Goal: Information Seeking & Learning: Learn about a topic

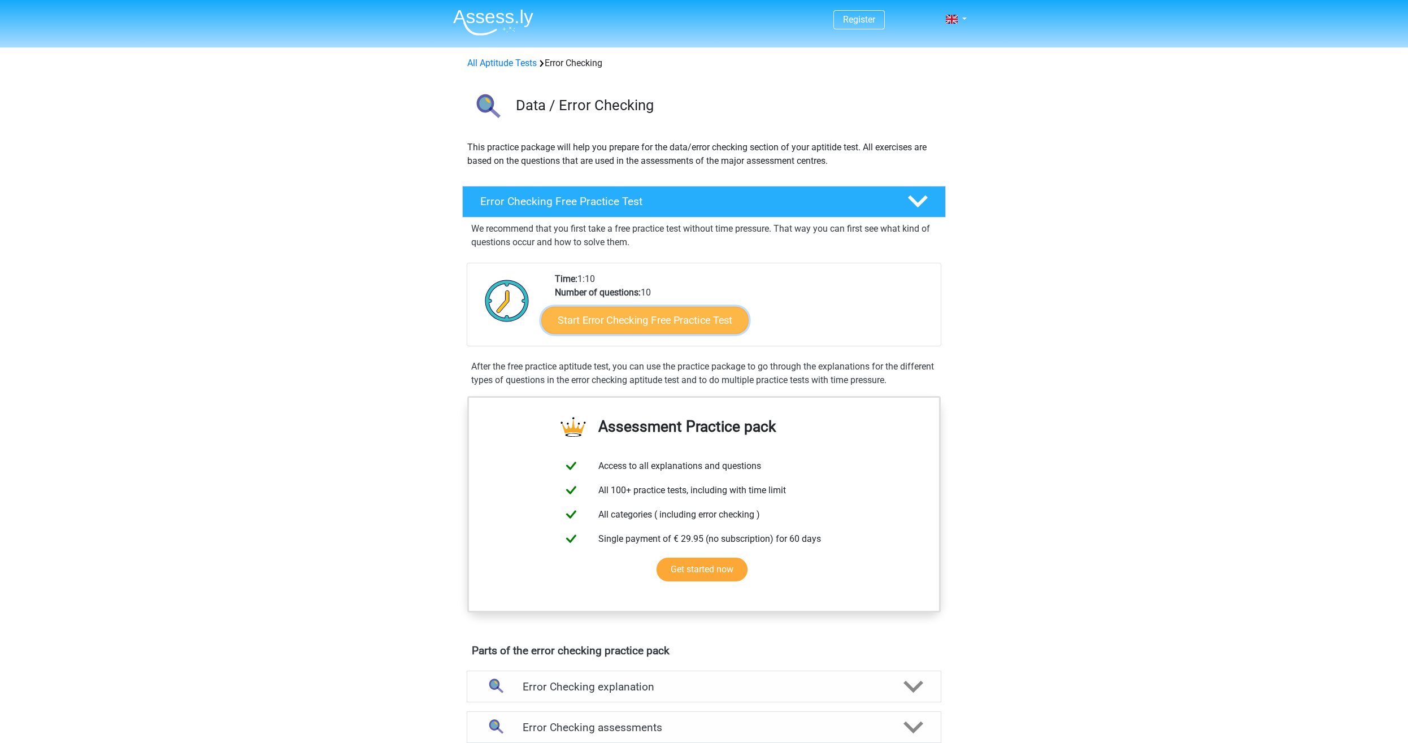
click at [611, 320] on link "Start Error Checking Free Practice Test" at bounding box center [644, 320] width 207 height 27
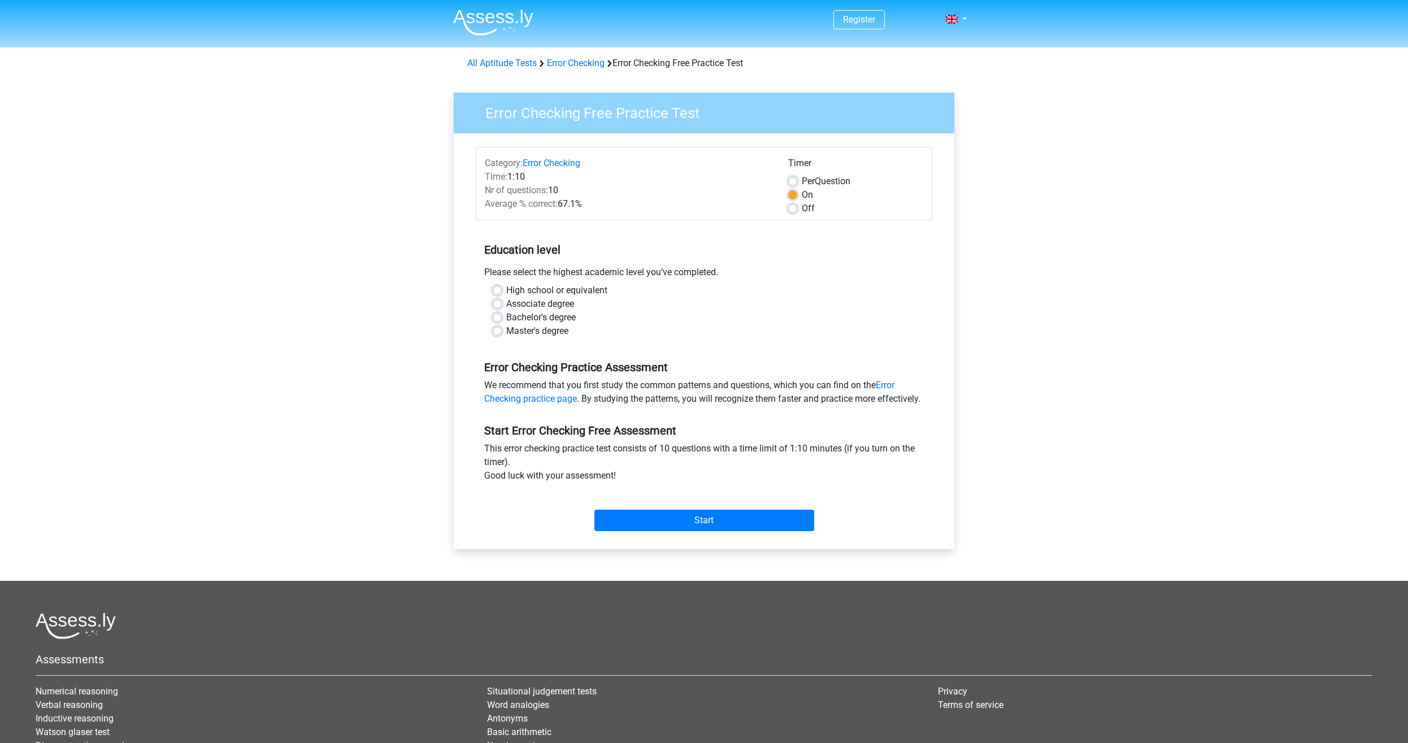
click at [502, 318] on div "Bachelor's degree" at bounding box center [704, 318] width 423 height 14
click at [506, 315] on label "Bachelor's degree" at bounding box center [540, 318] width 69 height 14
click at [497, 315] on input "Bachelor's degree" at bounding box center [497, 316] width 9 height 11
radio input "true"
click at [710, 531] on input "Start" at bounding box center [704, 520] width 220 height 21
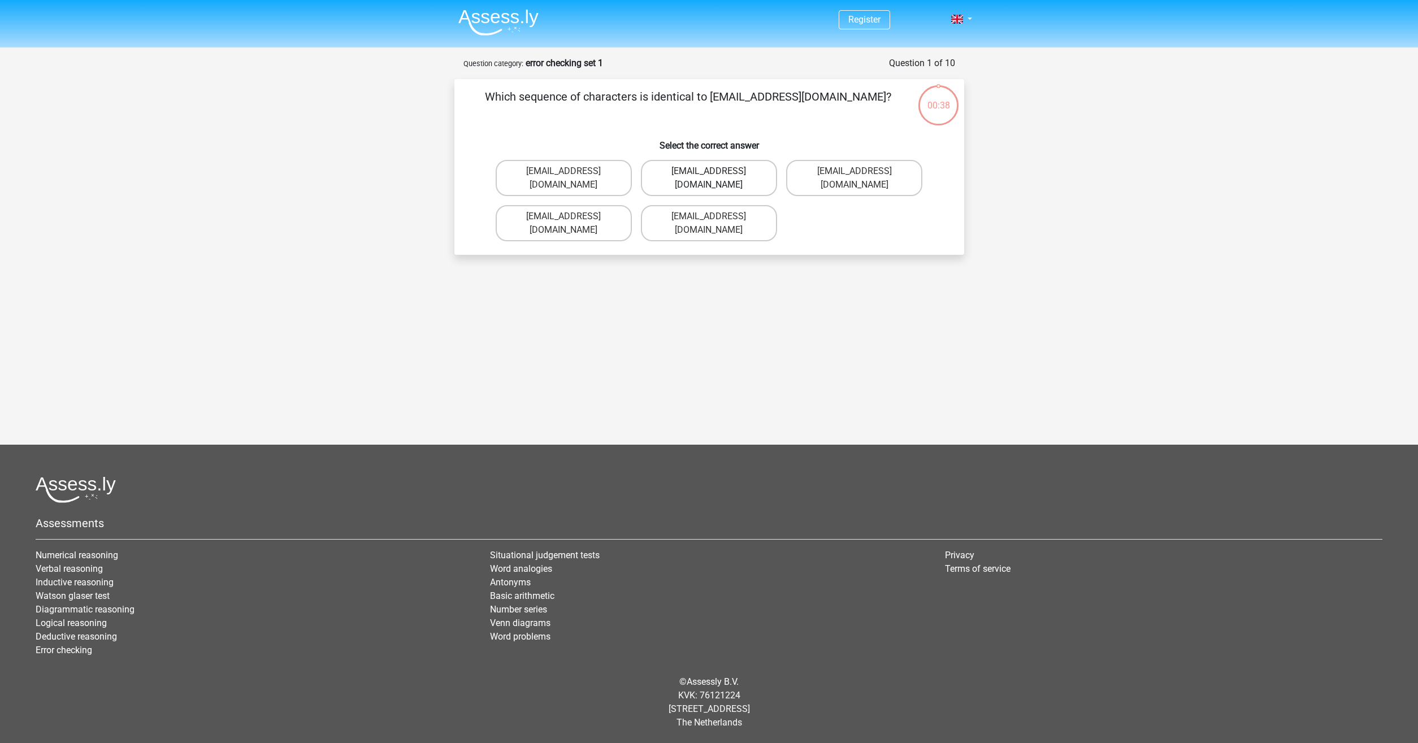
click at [745, 175] on label "[EMAIL_ADDRESS][DOMAIN_NAME]" at bounding box center [709, 178] width 136 height 36
click at [716, 175] on input "[EMAIL_ADDRESS][DOMAIN_NAME]" at bounding box center [712, 174] width 7 height 7
radio input "true"
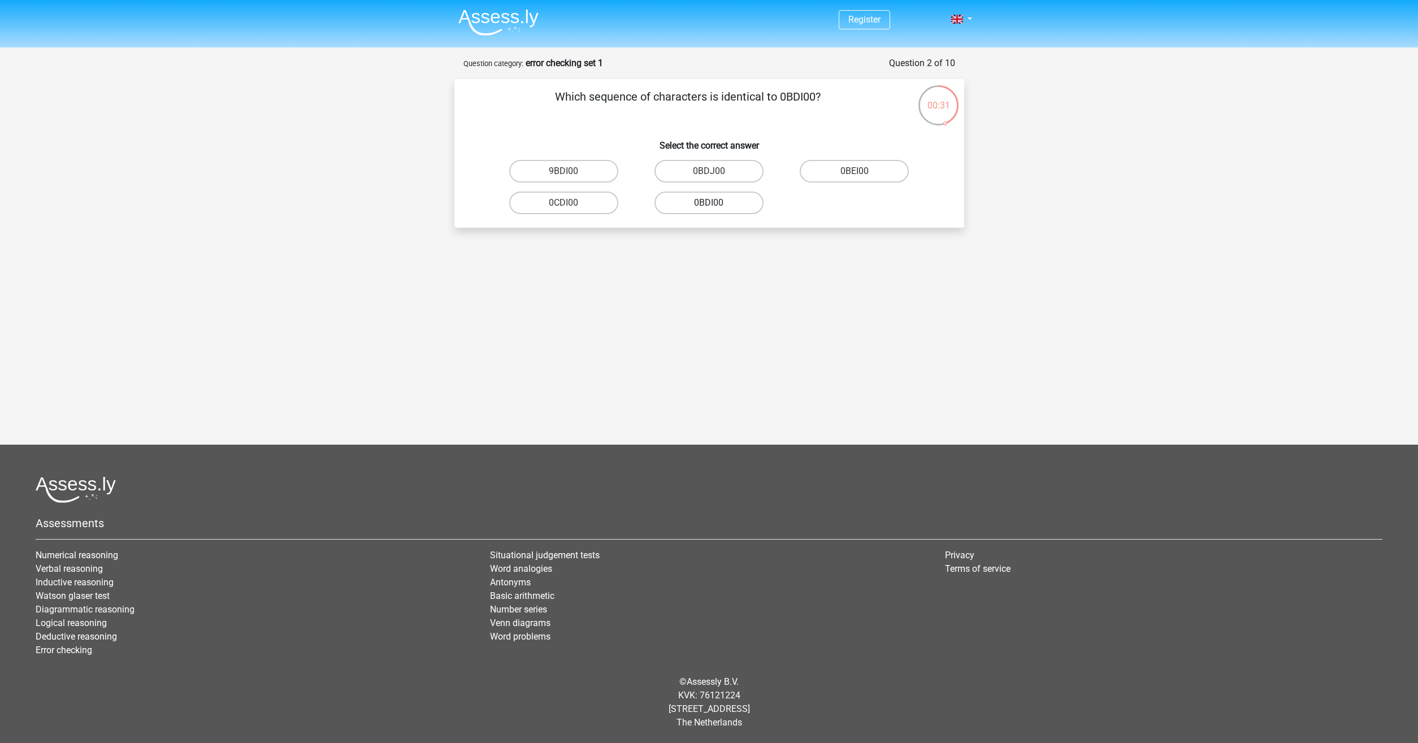
click at [747, 202] on label "0BDI00" at bounding box center [708, 203] width 109 height 23
click at [716, 203] on input "0BDI00" at bounding box center [712, 206] width 7 height 7
radio input "true"
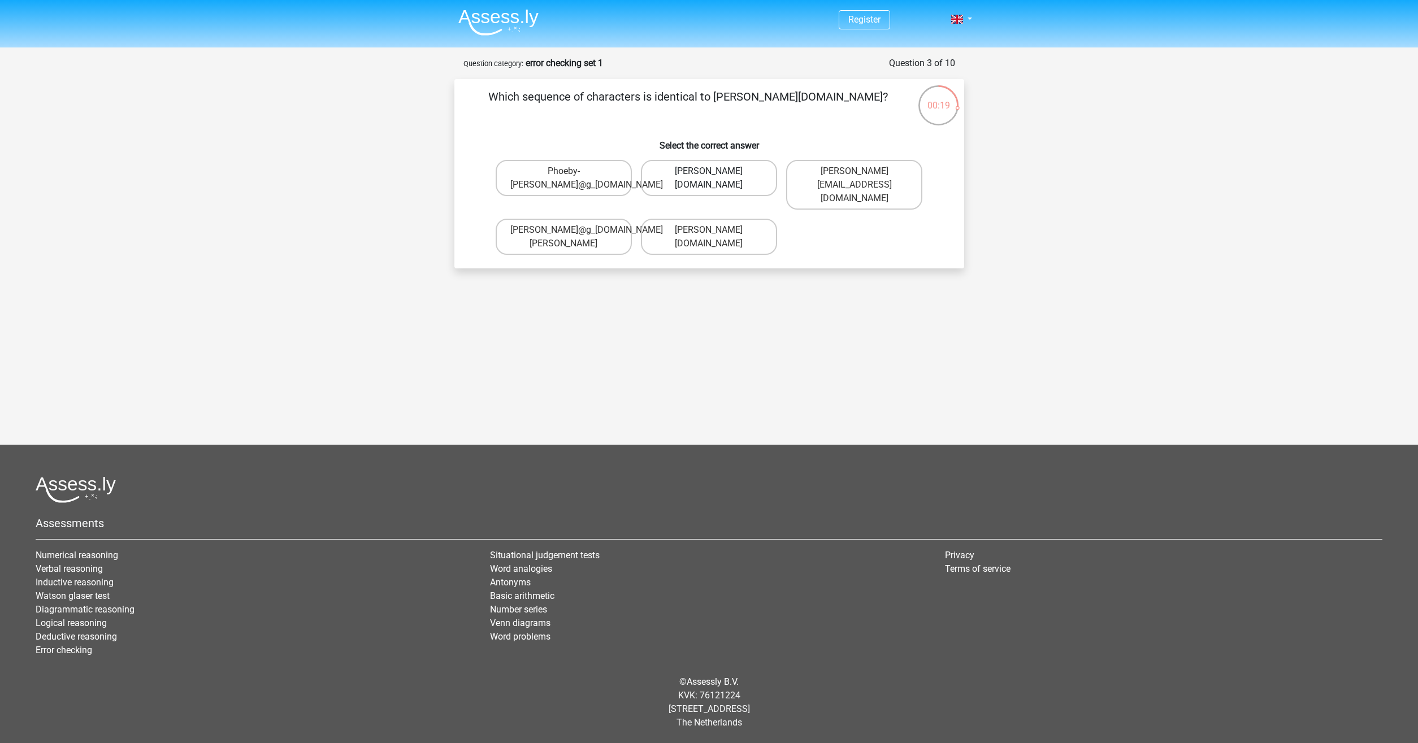
click at [733, 190] on label "Phoebe-Patterson@g_mail.gr" at bounding box center [709, 178] width 136 height 36
click at [716, 179] on input "Phoebe-Patterson@g_mail.gr" at bounding box center [712, 174] width 7 height 7
radio input "true"
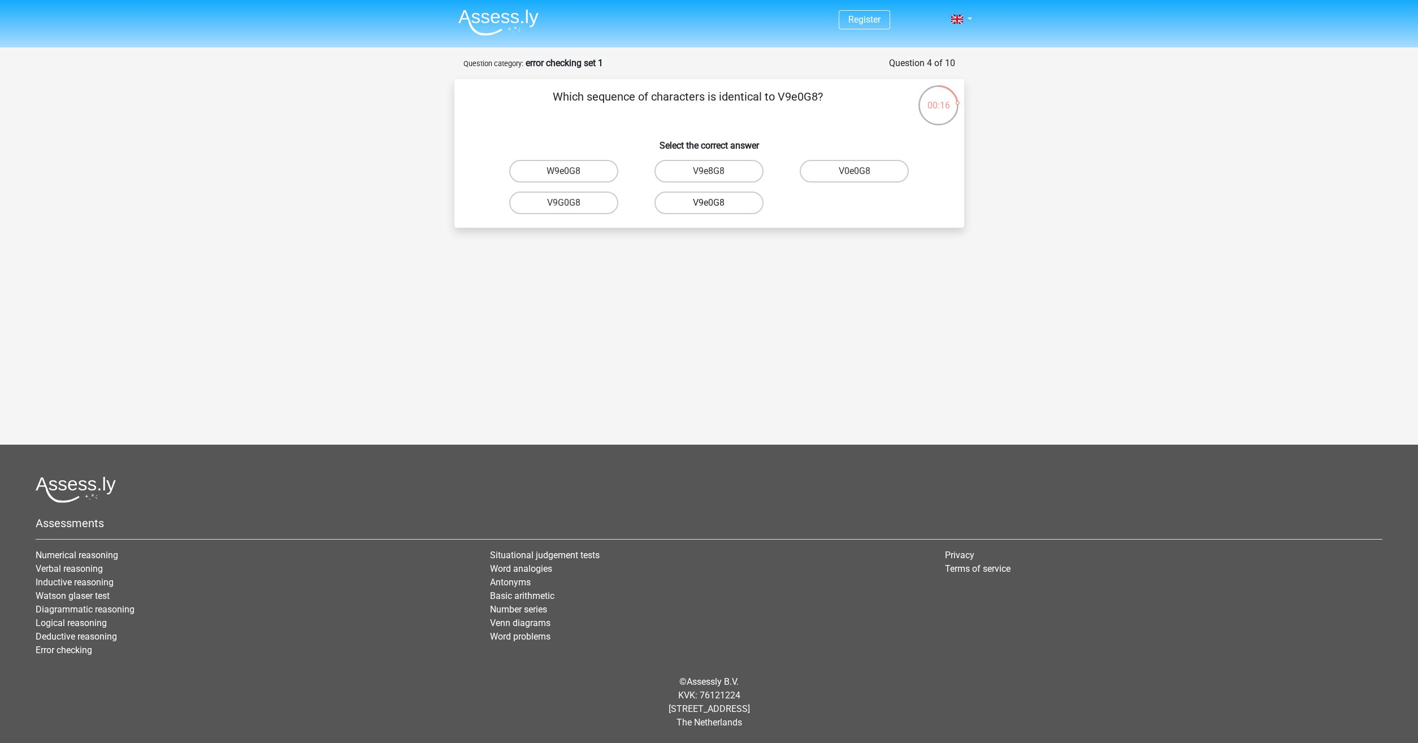
click at [695, 207] on label "V9e0G8" at bounding box center [708, 203] width 109 height 23
click at [709, 207] on input "V9e0G8" at bounding box center [712, 206] width 7 height 7
radio input "true"
click at [688, 178] on label "91051S" at bounding box center [708, 171] width 109 height 23
click at [709, 178] on input "91051S" at bounding box center [712, 174] width 7 height 7
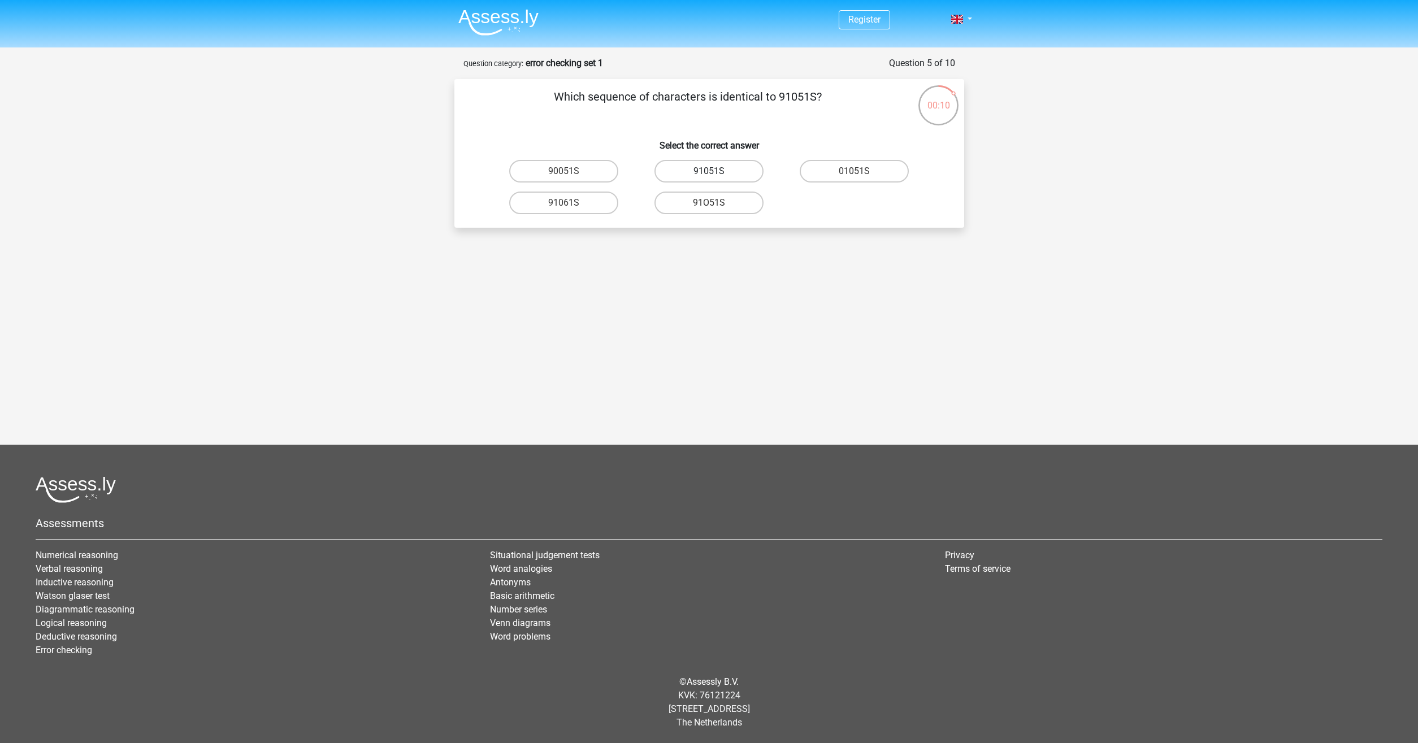
radio input "true"
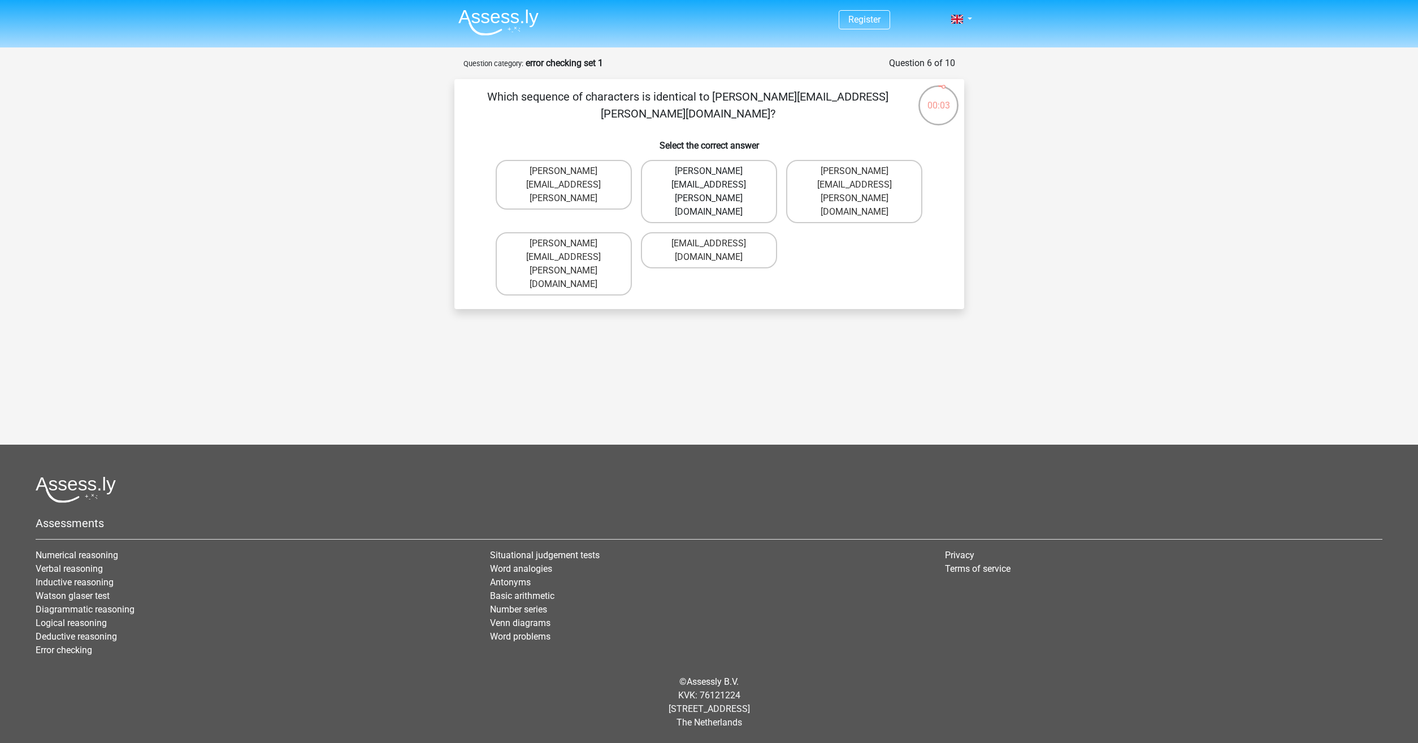
click at [666, 175] on label "Connor.Peterson@mailme.com" at bounding box center [709, 191] width 136 height 63
click at [709, 175] on input "Connor.Peterson@mailme.com" at bounding box center [712, 174] width 7 height 7
radio input "true"
